Goal: Navigation & Orientation: Find specific page/section

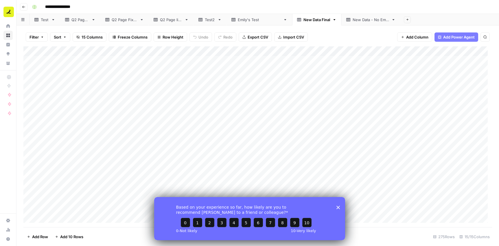
click at [43, 21] on div "Test" at bounding box center [45, 20] width 8 height 6
click at [23, 7] on icon "button" at bounding box center [23, 6] width 3 height 3
type input "**********"
click at [74, 19] on div "Q2 Page 1" at bounding box center [80, 20] width 18 height 6
click at [24, 21] on icon "button" at bounding box center [22, 19] width 3 height 3
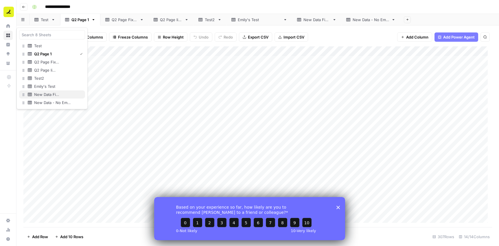
click at [53, 93] on div "New Data Final" at bounding box center [47, 94] width 27 height 6
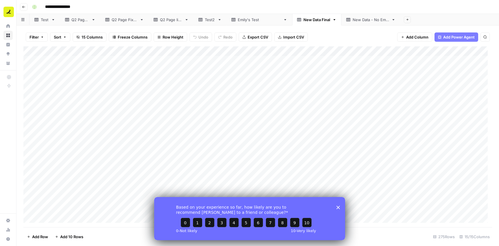
click at [57, 8] on input "**********" at bounding box center [64, 6] width 43 height 9
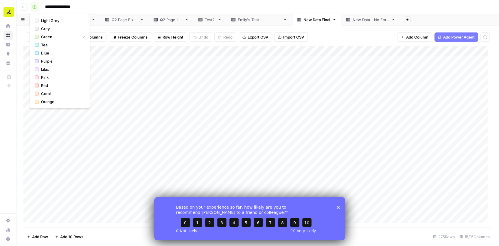
click at [36, 5] on icon "button" at bounding box center [34, 7] width 4 height 4
click at [24, 5] on icon "button" at bounding box center [23, 6] width 3 height 3
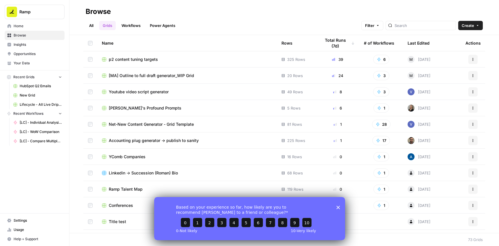
click at [50, 85] on span "HubSpot Q2 Emails" at bounding box center [41, 85] width 42 height 5
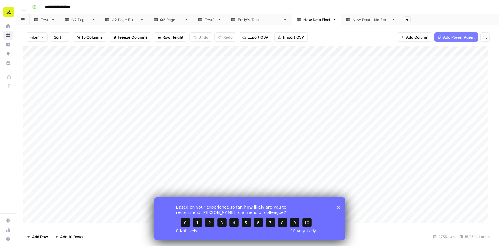
click at [252, 21] on div "[PERSON_NAME]'s Test" at bounding box center [259, 20] width 43 height 6
